Goal: Transaction & Acquisition: Obtain resource

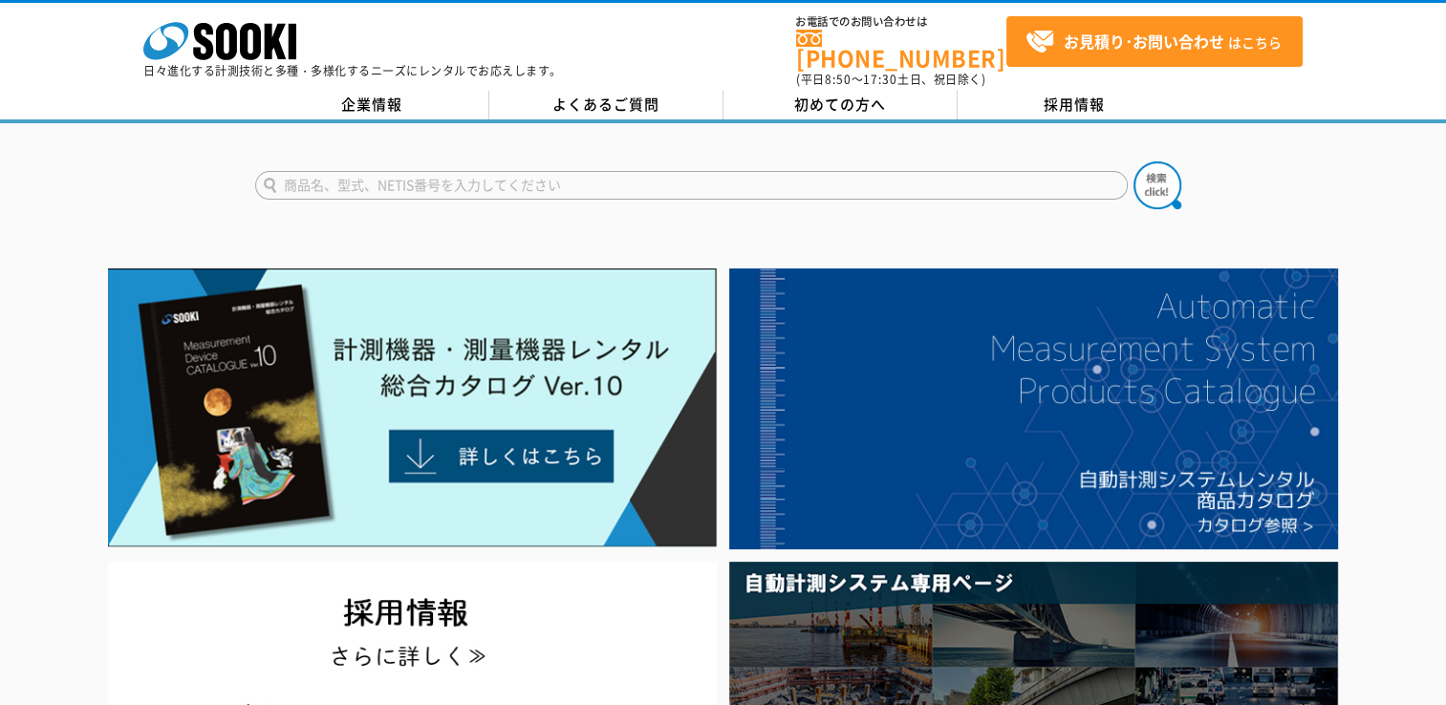
click at [489, 171] on input "text" at bounding box center [691, 185] width 872 height 29
type input "商品名、型式、NETIS番号を入力してください"
click at [509, 185] on input "text" at bounding box center [691, 185] width 872 height 29
click at [516, 173] on input "text" at bounding box center [691, 185] width 872 height 29
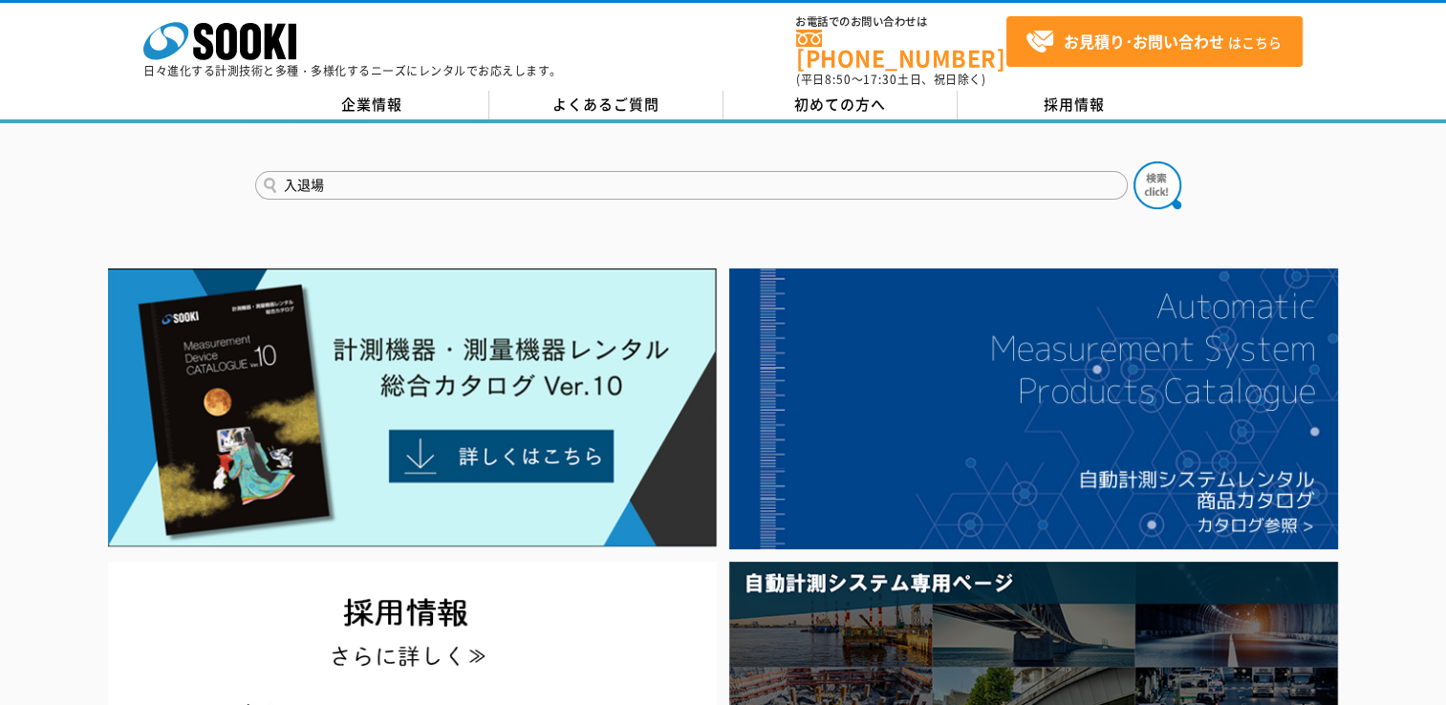
type input "入退場"
click at [1133, 161] on button at bounding box center [1157, 185] width 48 height 48
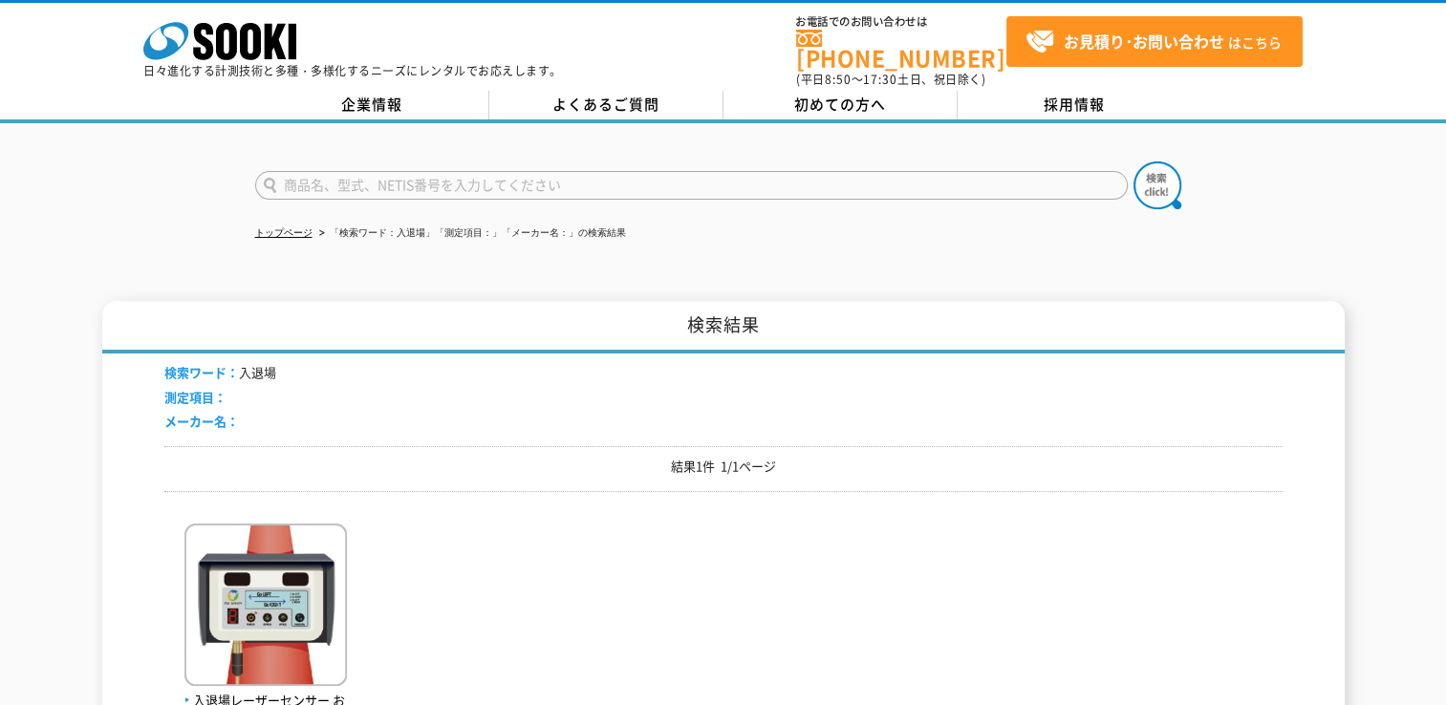
click at [394, 171] on input "text" at bounding box center [691, 185] width 872 height 29
type input "し"
type input "出退勤"
click at [1133, 161] on button at bounding box center [1157, 185] width 48 height 48
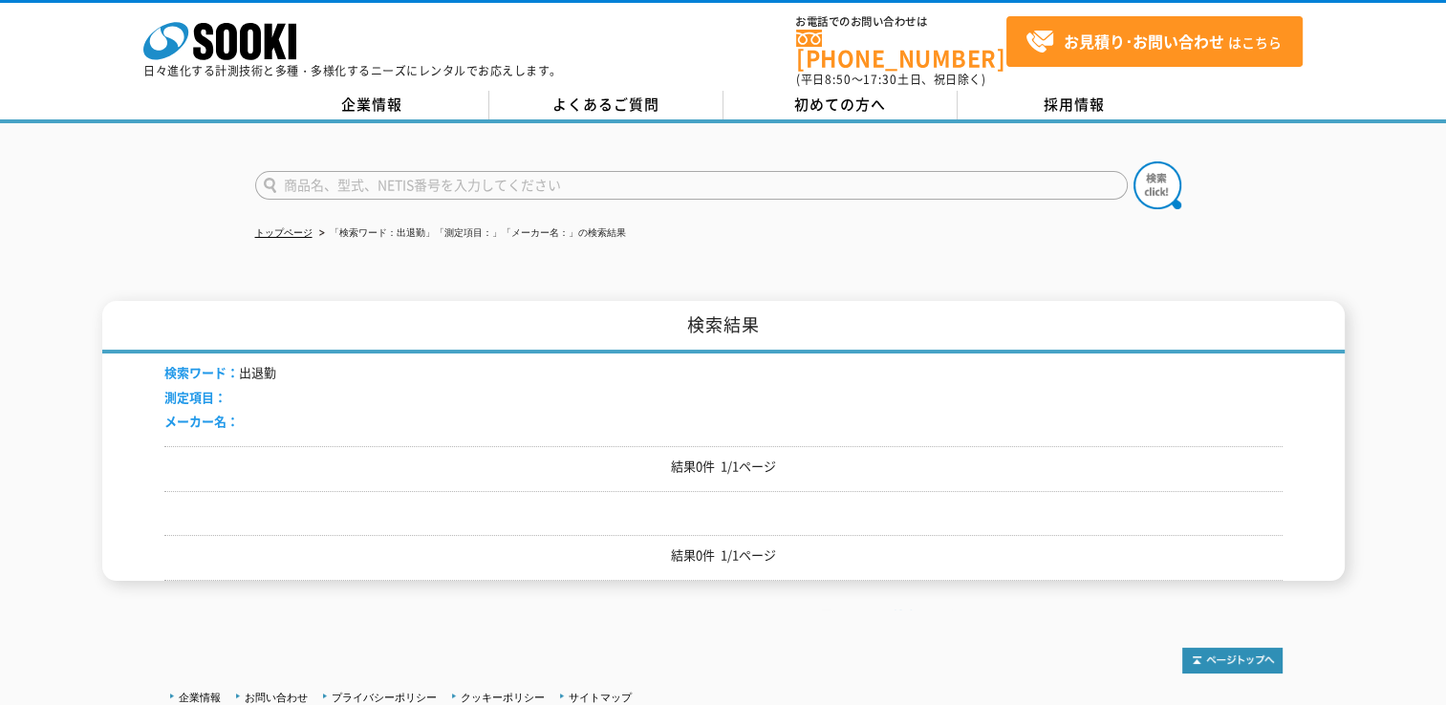
click at [353, 178] on input "text" at bounding box center [691, 185] width 872 height 29
type input "出勤"
click at [1133, 161] on button at bounding box center [1157, 185] width 48 height 48
click at [349, 174] on input "text" at bounding box center [691, 185] width 872 height 29
type input "入退場"
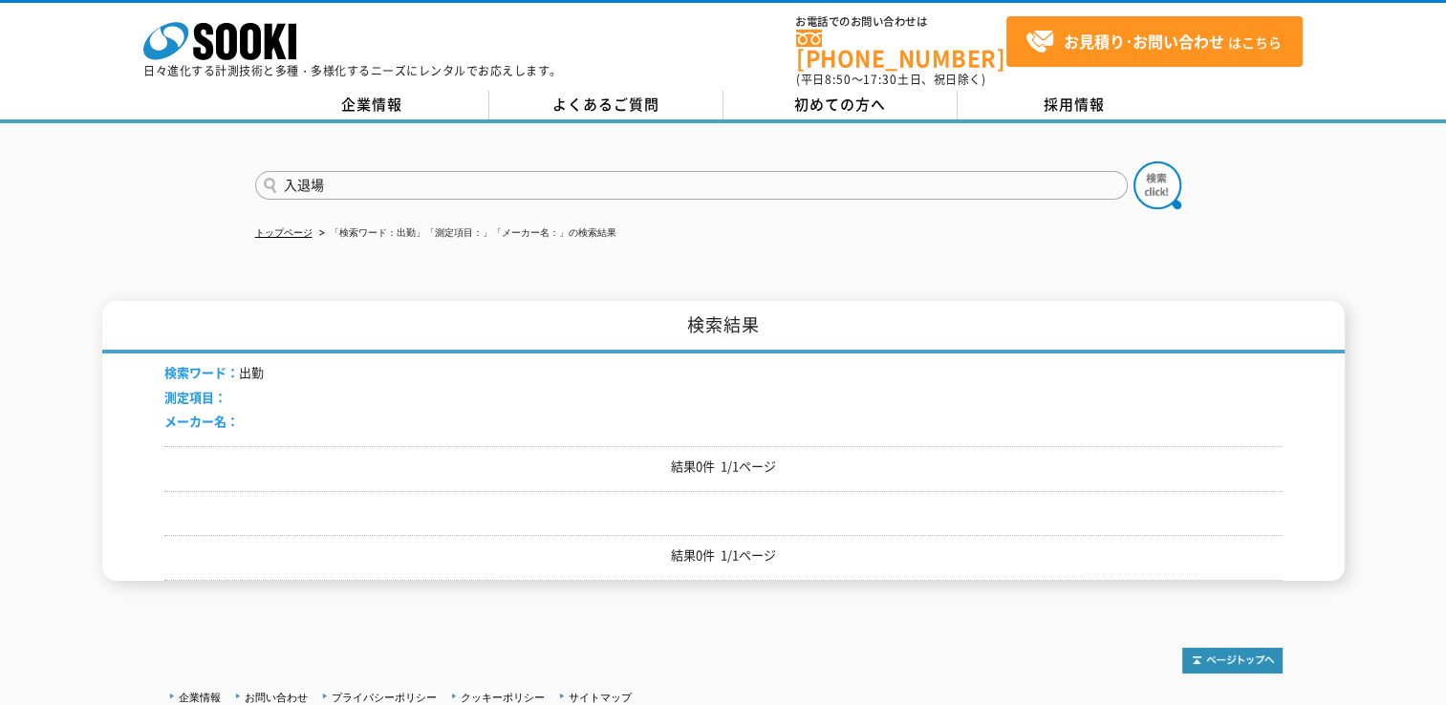
click at [1133, 161] on button at bounding box center [1157, 185] width 48 height 48
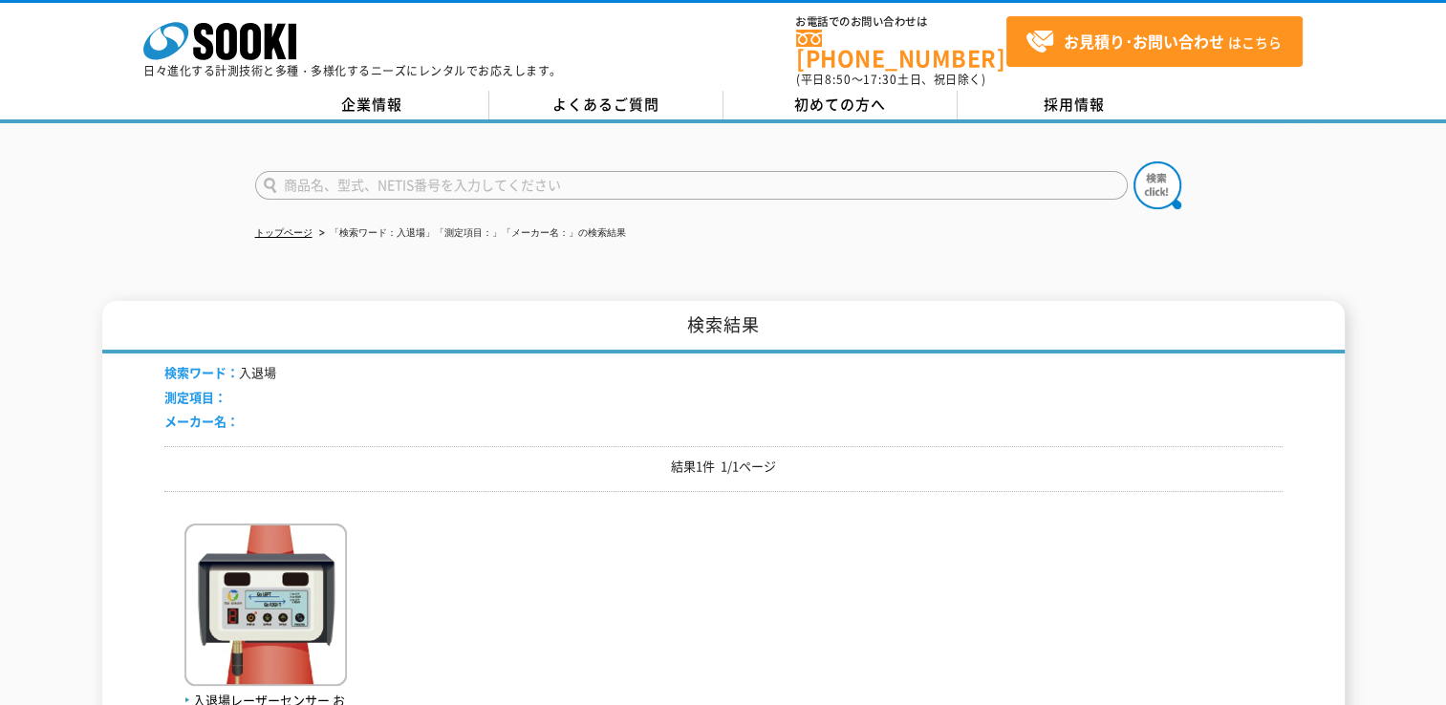
click at [420, 185] on input "text" at bounding box center [691, 185] width 872 height 29
type input "バルテック"
click at [1133, 161] on button at bounding box center [1157, 185] width 48 height 48
